Goal: Task Accomplishment & Management: Manage account settings

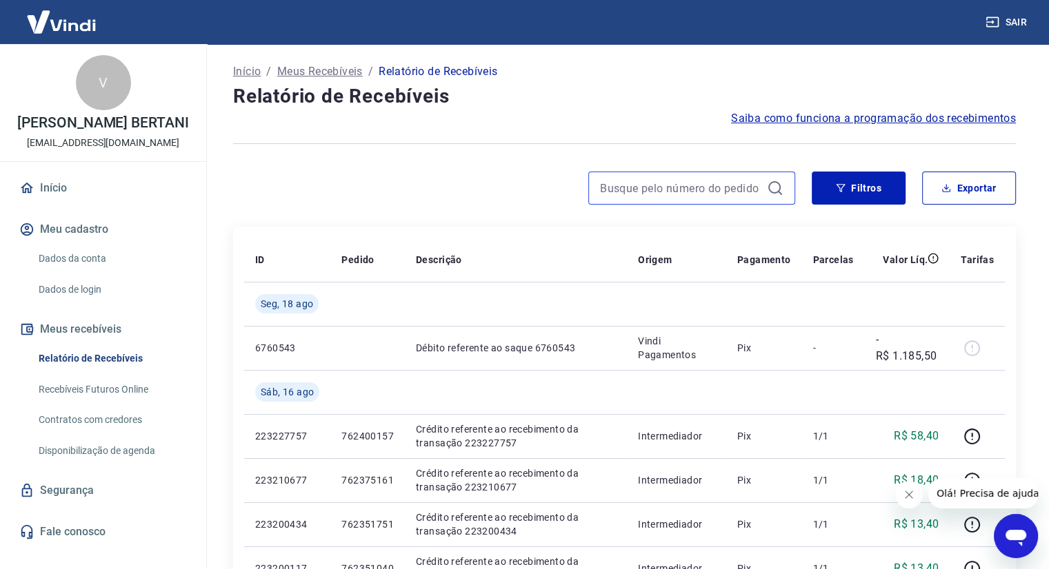
click at [729, 183] on input at bounding box center [680, 188] width 161 height 21
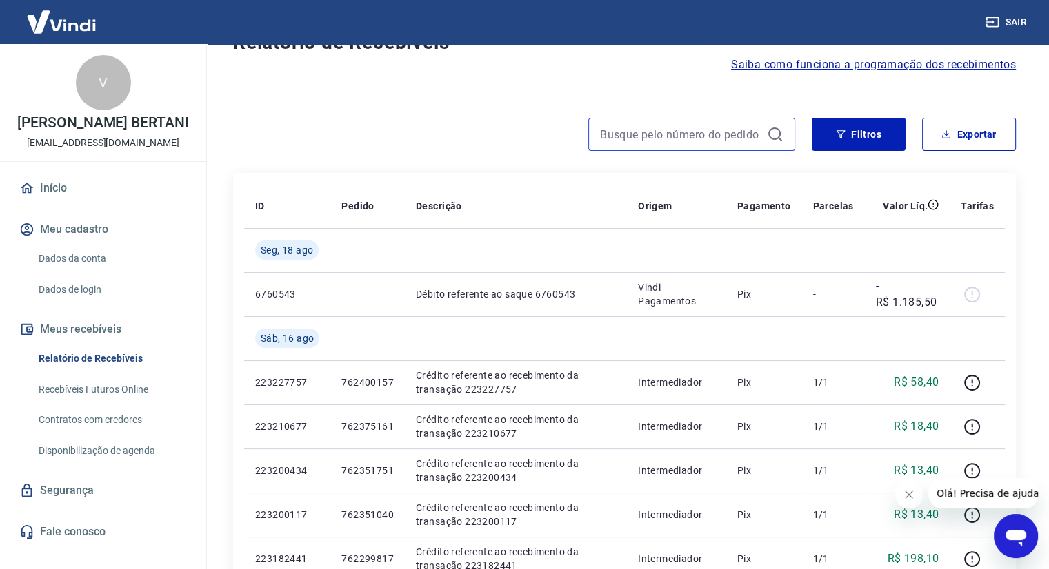
scroll to position [69, 0]
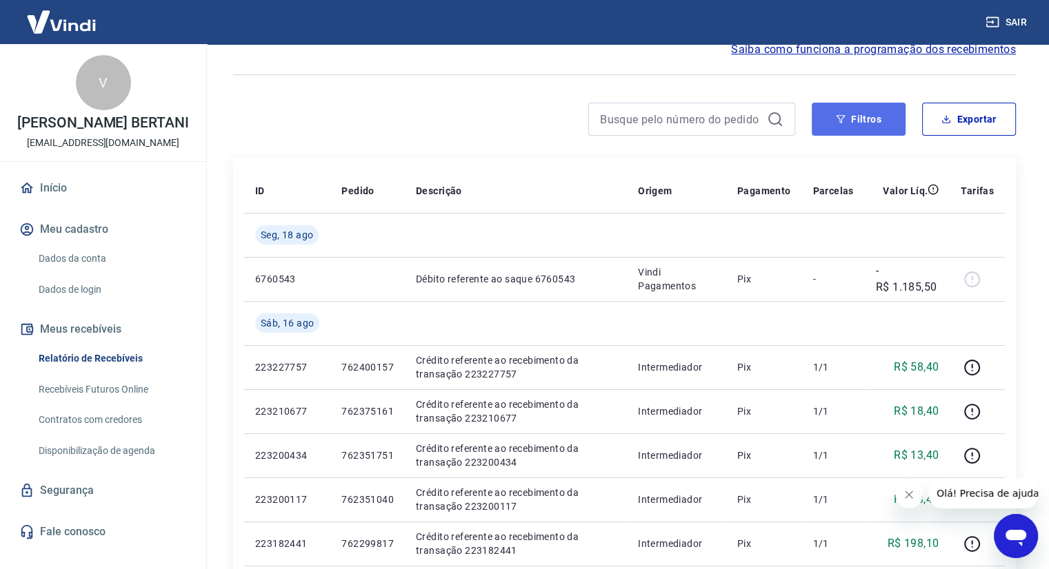
click at [845, 112] on button "Filtros" at bounding box center [858, 119] width 94 height 33
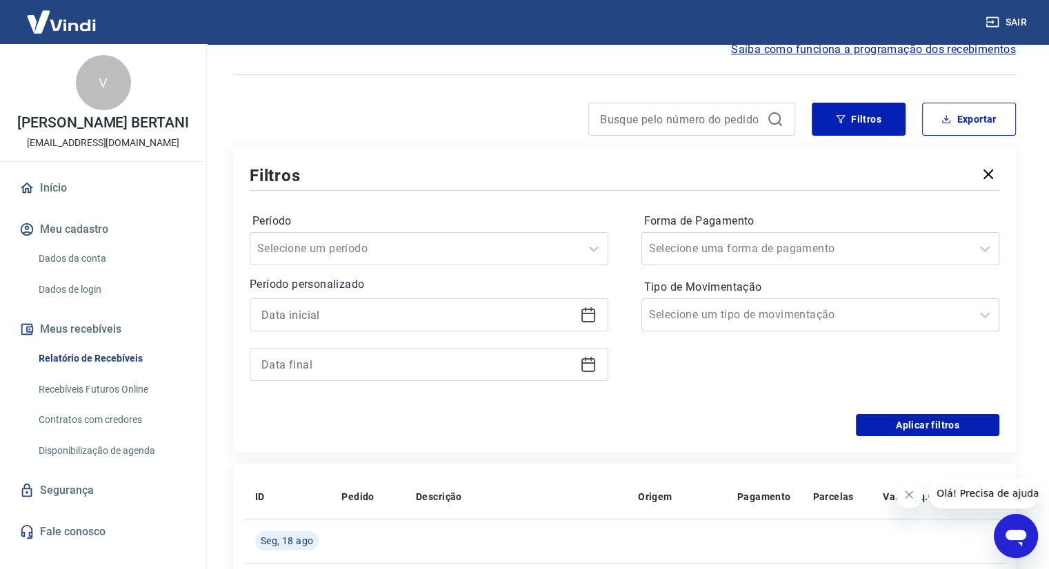
click at [509, 229] on label "Período" at bounding box center [428, 221] width 353 height 17
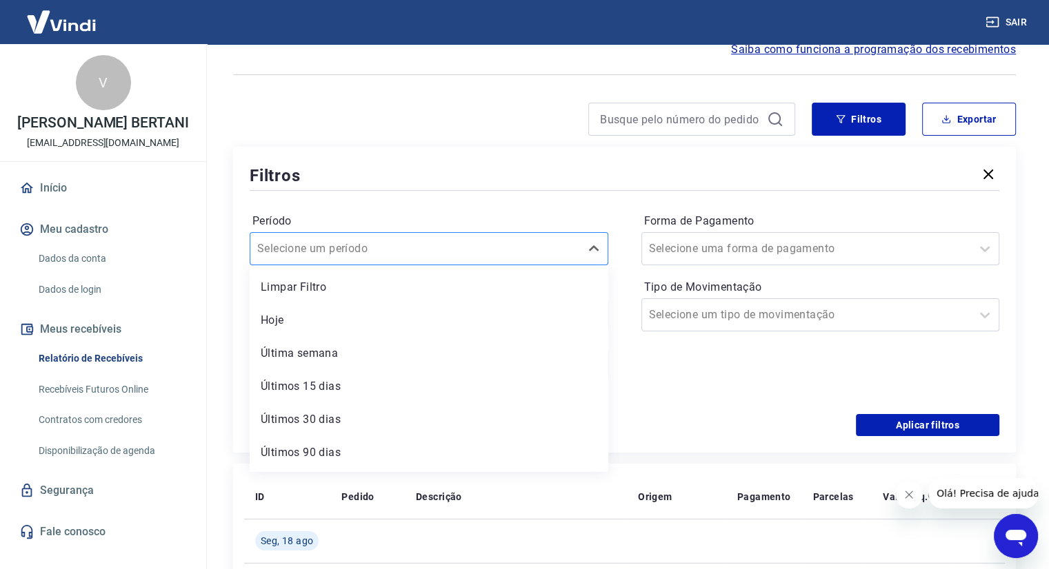
click at [518, 243] on div at bounding box center [415, 248] width 316 height 19
click at [807, 256] on div at bounding box center [807, 248] width 316 height 19
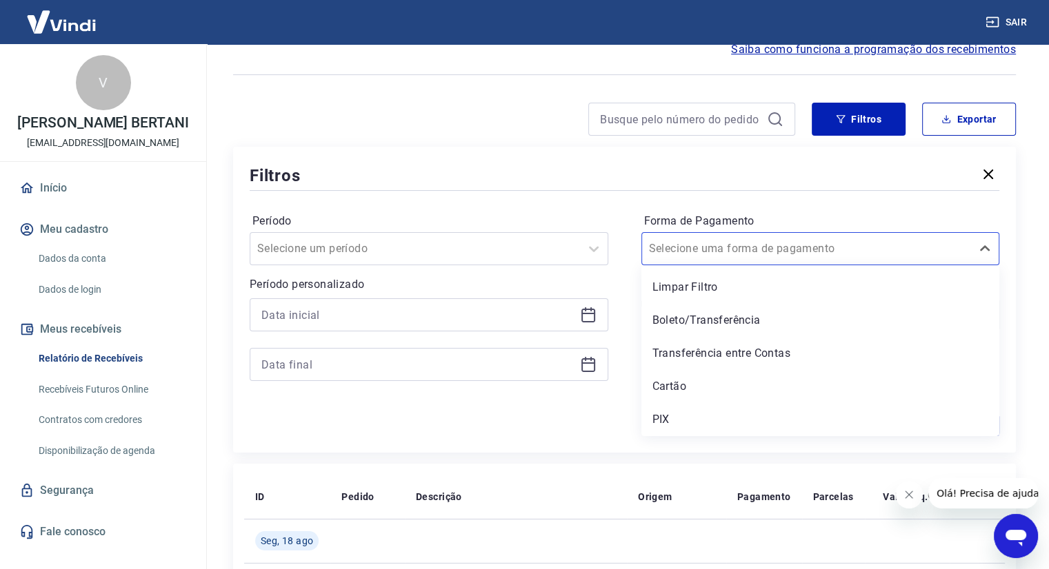
click at [618, 399] on div "Período Selecione um período Período personalizado Forma de Pagamento option Tr…" at bounding box center [624, 304] width 749 height 221
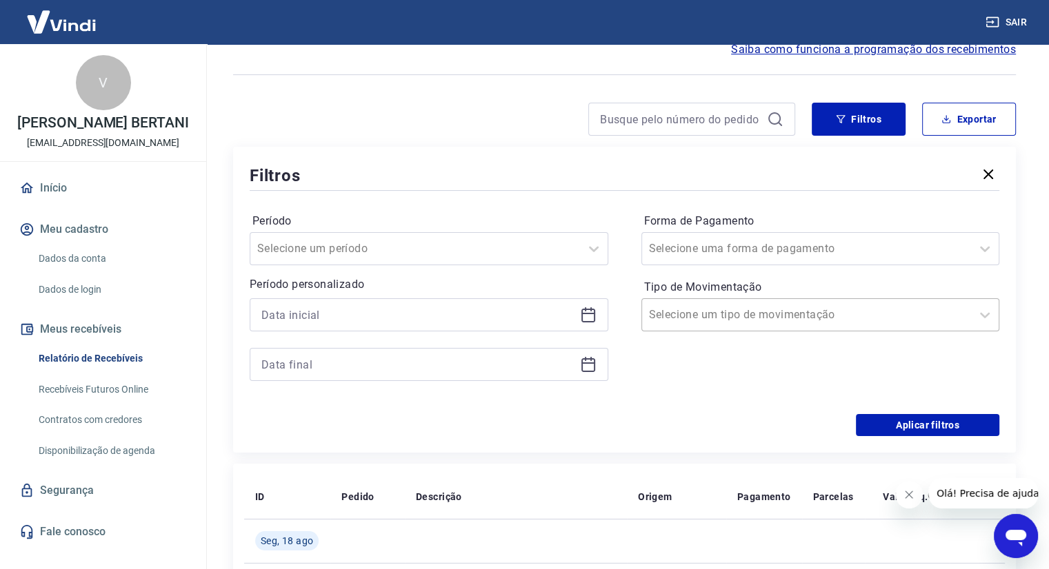
click at [747, 301] on div "Selecione um tipo de movimentação" at bounding box center [820, 315] width 358 height 33
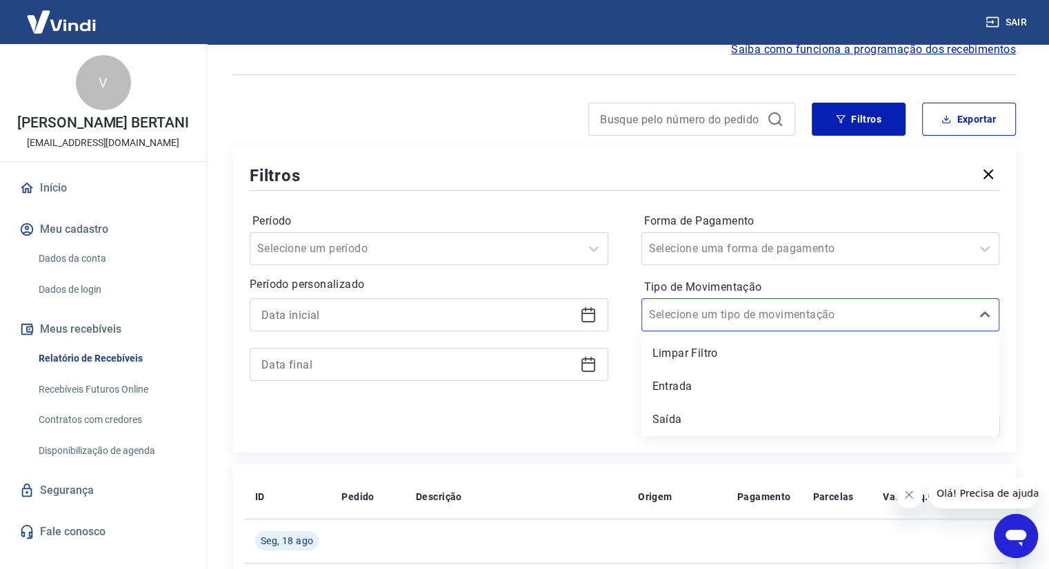
click at [594, 405] on div "Período Selecione um período Período personalizado Forma de Pagamento Selecione…" at bounding box center [624, 304] width 749 height 221
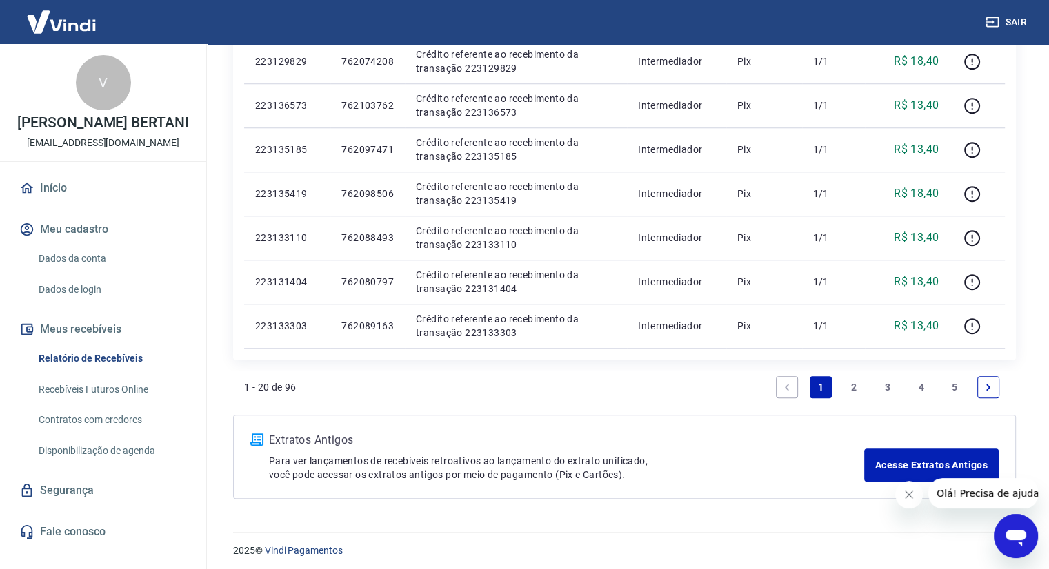
scroll to position [1146, 0]
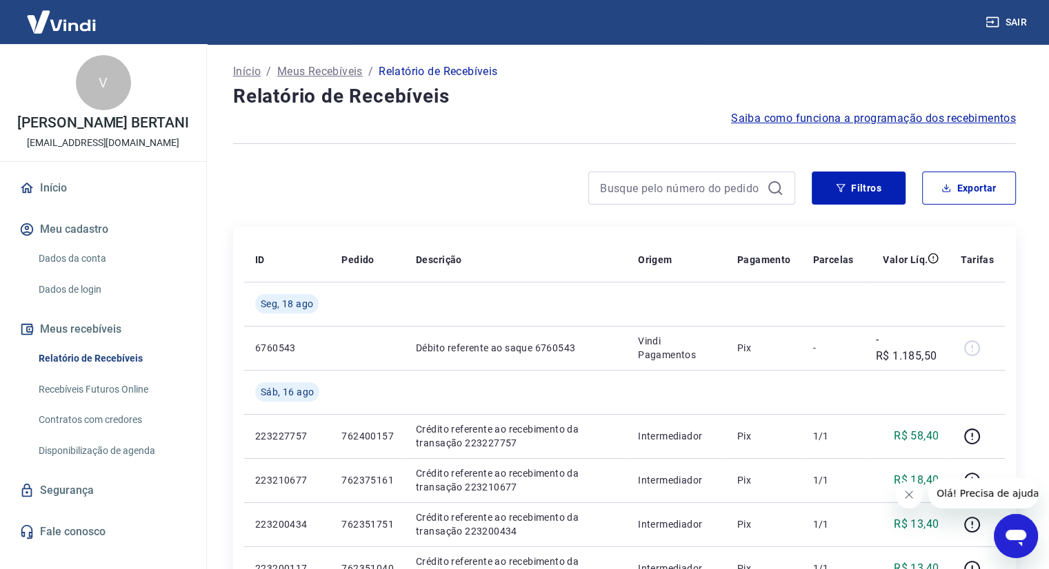
click at [52, 19] on img at bounding box center [62, 22] width 90 height 42
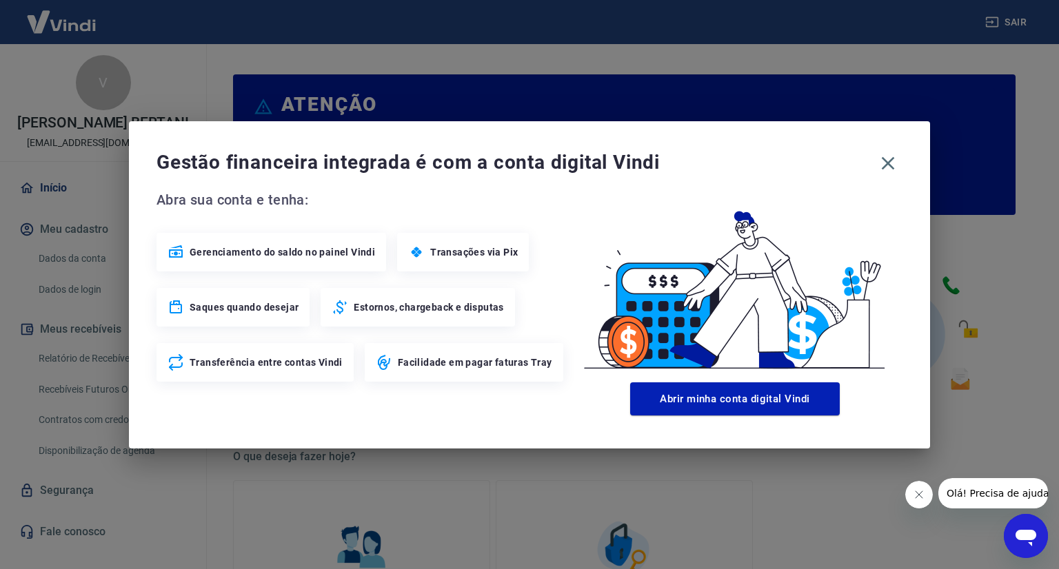
click at [904, 172] on div "Gestão financeira integrada é com a conta digital Vindi Abra sua conta e tenha:…" at bounding box center [529, 284] width 801 height 327
click at [885, 158] on icon "button" at bounding box center [888, 163] width 22 height 22
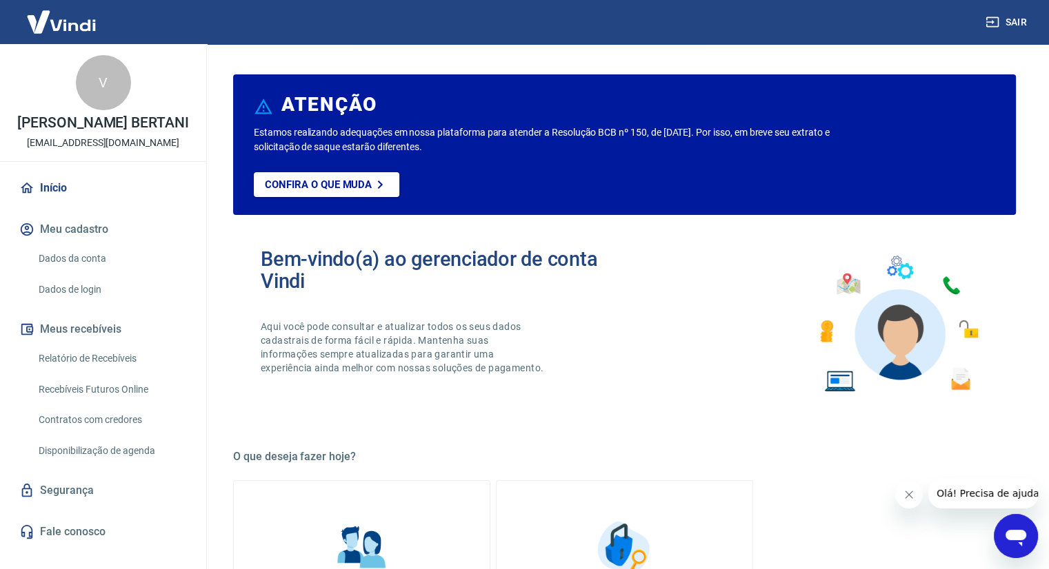
click at [66, 199] on link "Início" at bounding box center [103, 188] width 173 height 30
